Goal: Information Seeking & Learning: Learn about a topic

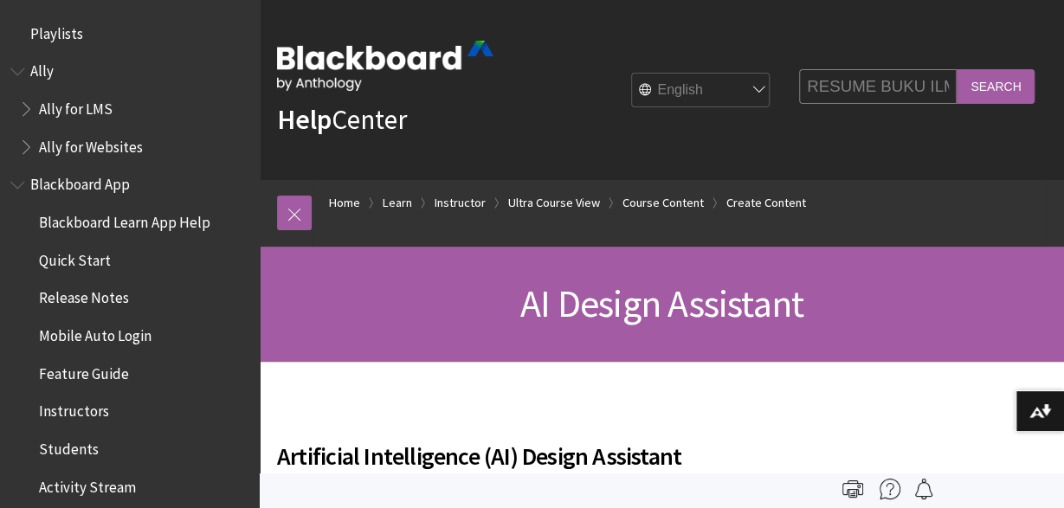
scroll to position [2624, 0]
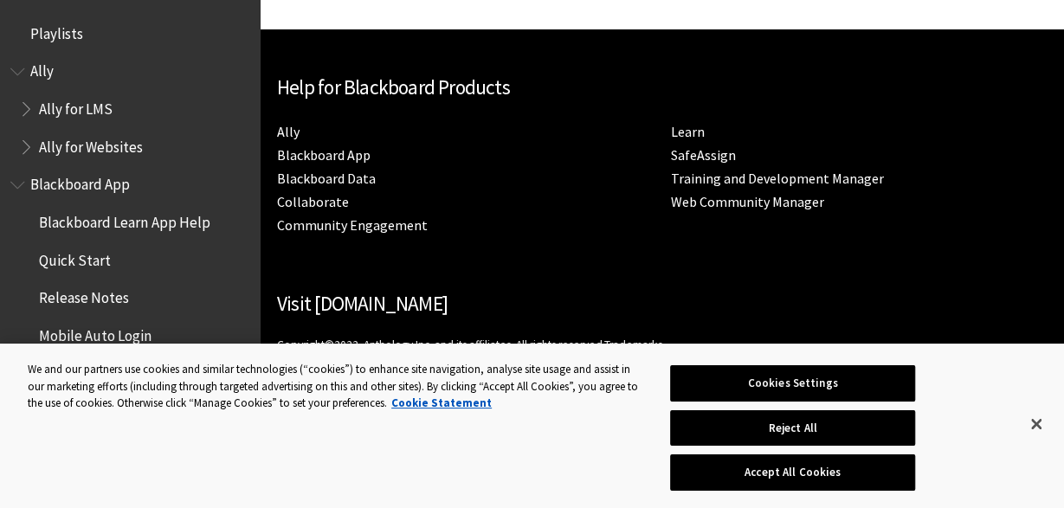
scroll to position [377, 0]
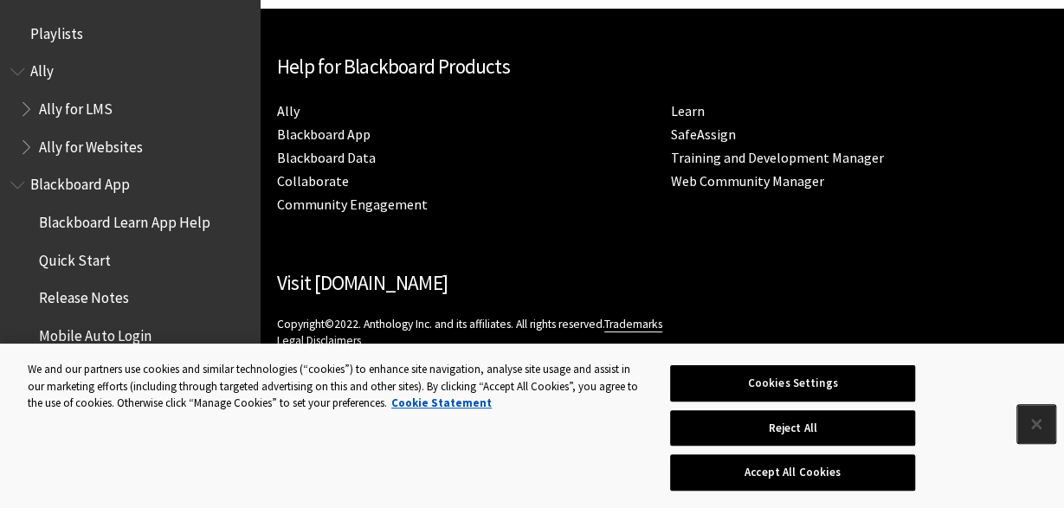
click at [1037, 419] on button "Close" at bounding box center [1036, 424] width 38 height 38
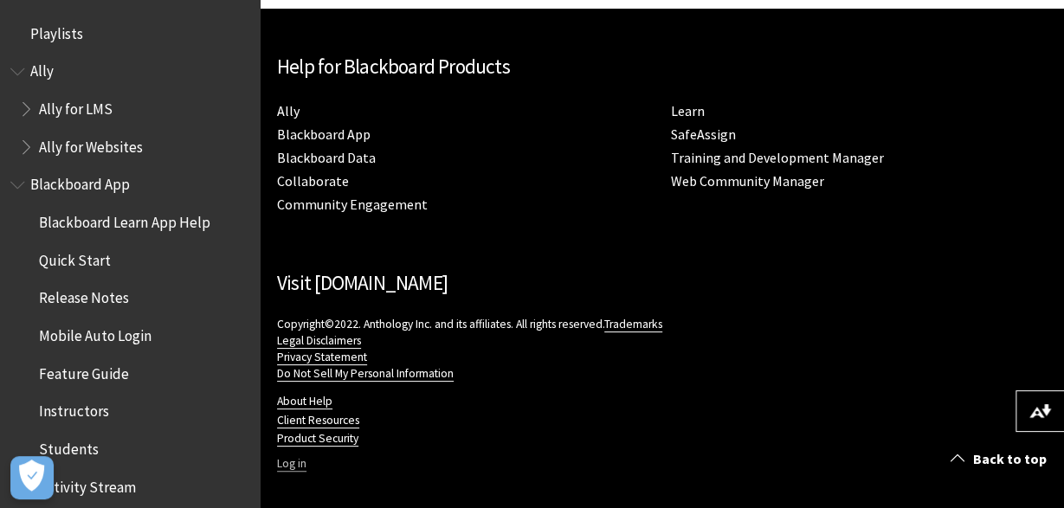
click at [288, 466] on link "Log in" at bounding box center [291, 464] width 29 height 16
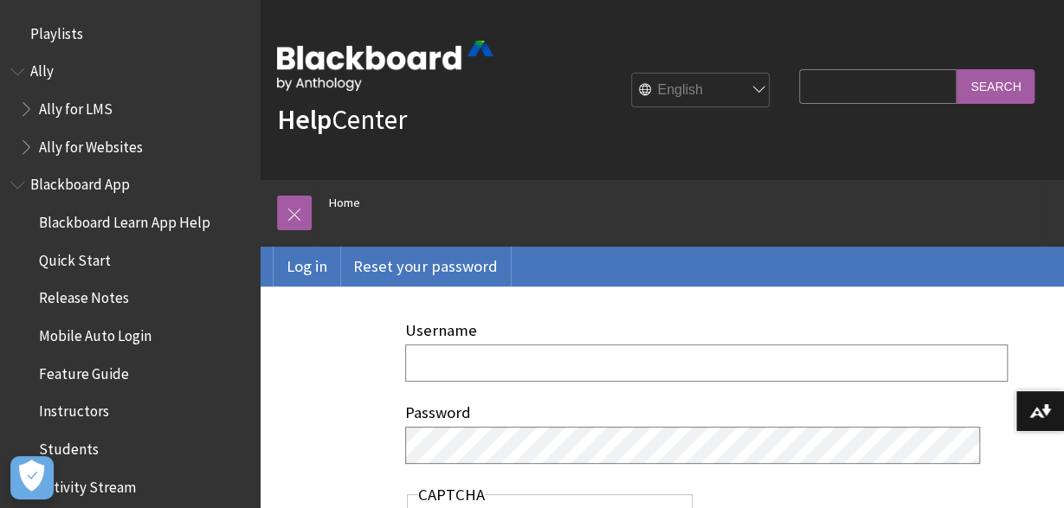
click option "English" at bounding box center [0, 0] width 0 height 0
click at [717, 89] on select "English عربية Català Cymraeg Deutsch Español Suomi Français עברית Italiano 日本語 …" at bounding box center [701, 90] width 138 height 35
click at [632, 73] on select "English عربية Català Cymraeg Deutsch Español Suomi Français עברית Italiano 日本語 …" at bounding box center [701, 90] width 138 height 35
select select "/fr-ca/user/login"
click option "Français Canadien" at bounding box center [0, 0] width 0 height 0
